Goal: Information Seeking & Learning: Learn about a topic

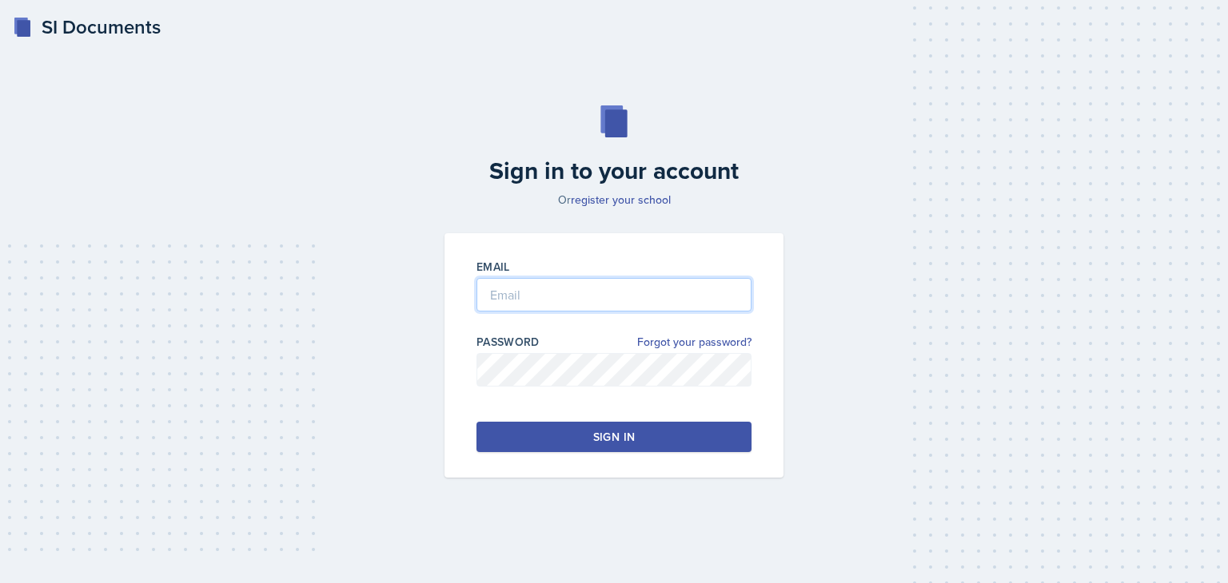
type input "[EMAIL_ADDRESS][DOMAIN_NAME]"
click at [547, 432] on button "Sign in" at bounding box center [613, 437] width 275 height 30
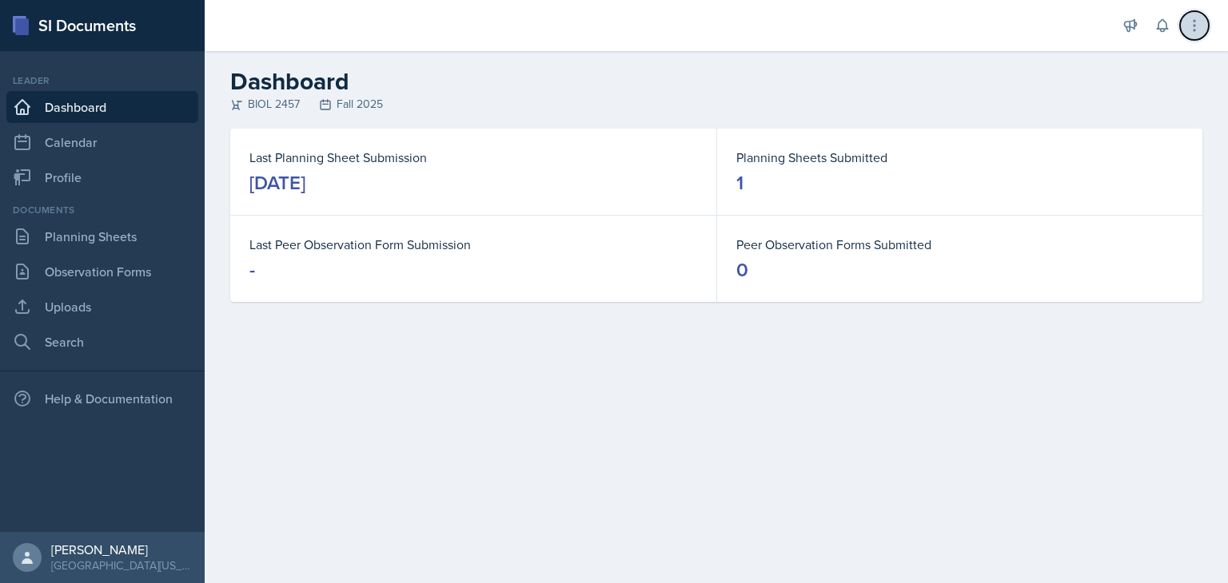
click at [1191, 30] on icon at bounding box center [1194, 26] width 16 height 16
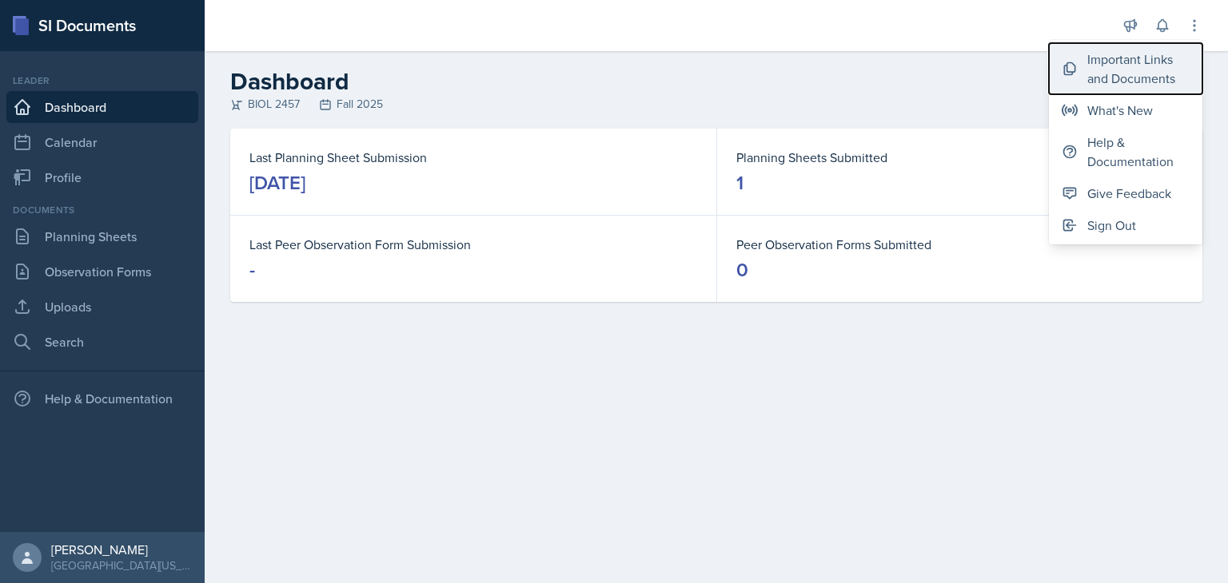
click at [1148, 68] on div "Important Links and Documents" at bounding box center [1138, 69] width 102 height 38
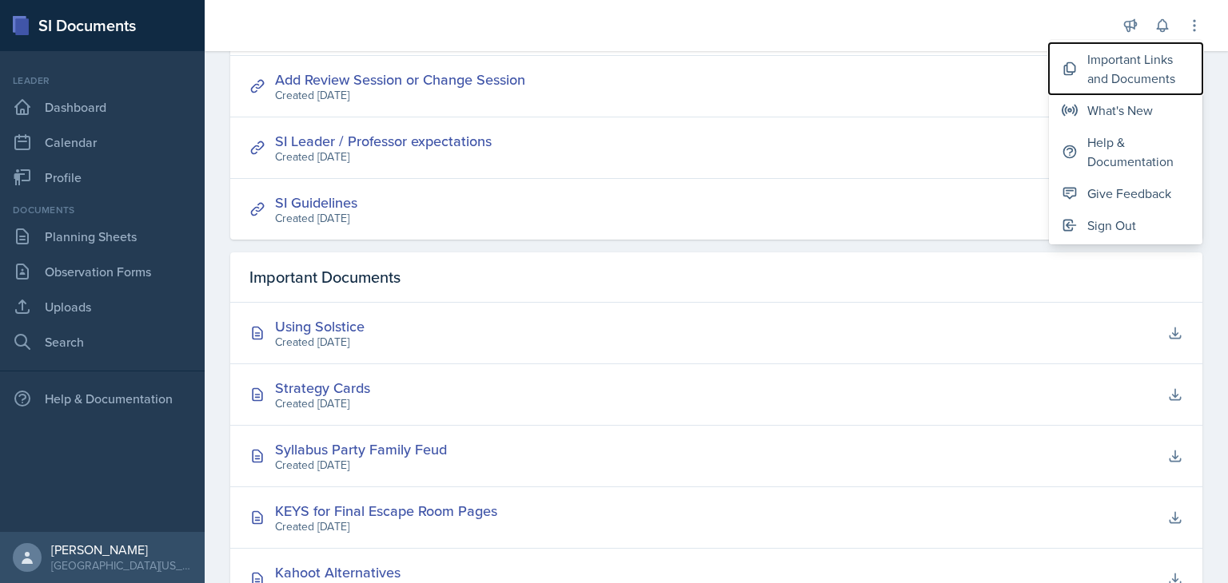
scroll to position [293, 0]
click at [441, 140] on link "SI Leader / Professor expectations" at bounding box center [383, 139] width 217 height 20
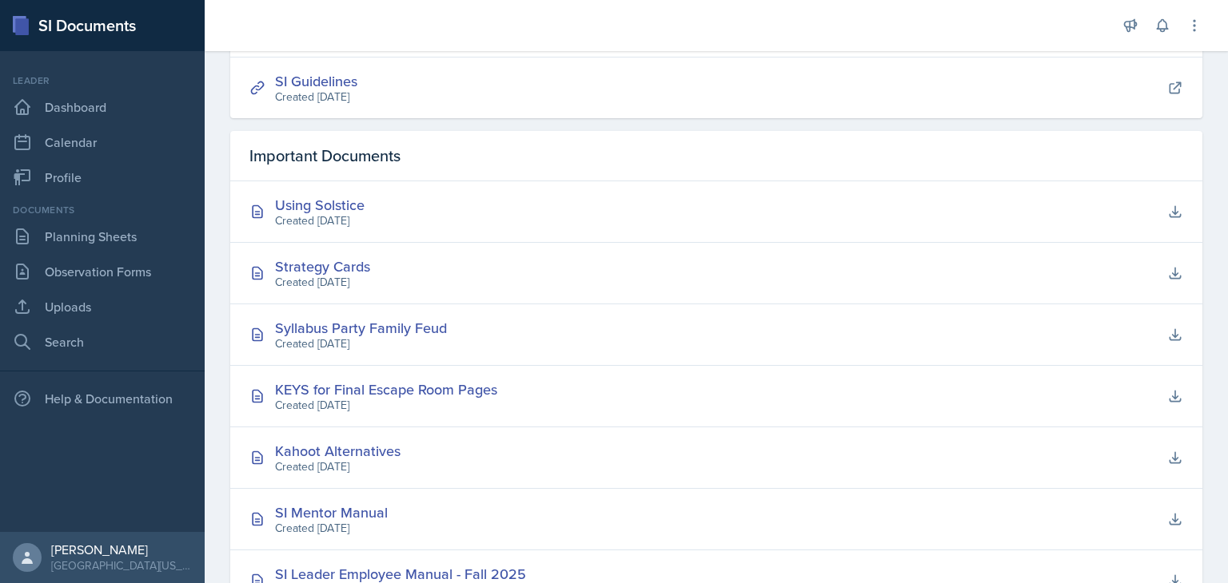
scroll to position [476, 0]
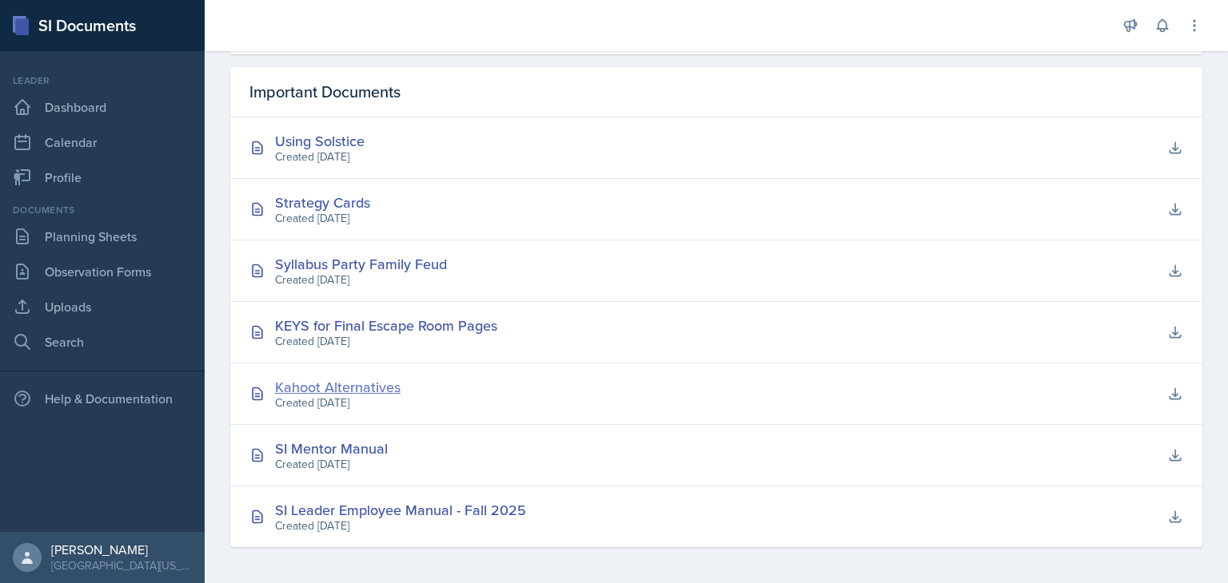
click at [346, 384] on div "Kahoot Alternatives" at bounding box center [337, 387] width 125 height 22
